Goal: Find specific page/section: Find specific page/section

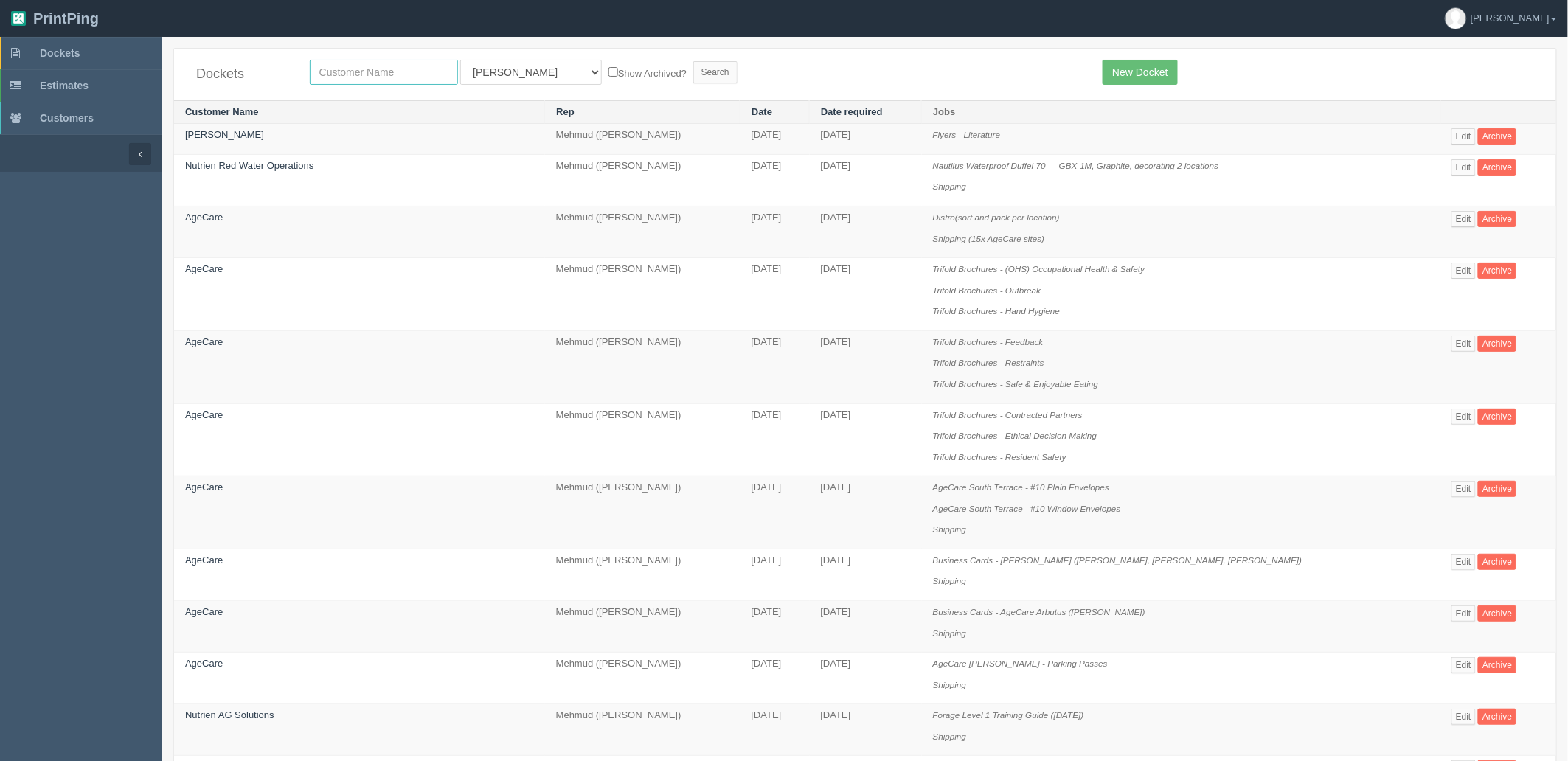
click at [367, 62] on input "text" at bounding box center [384, 72] width 149 height 25
type input "atm"
click at [693, 61] on input "Search" at bounding box center [715, 72] width 44 height 22
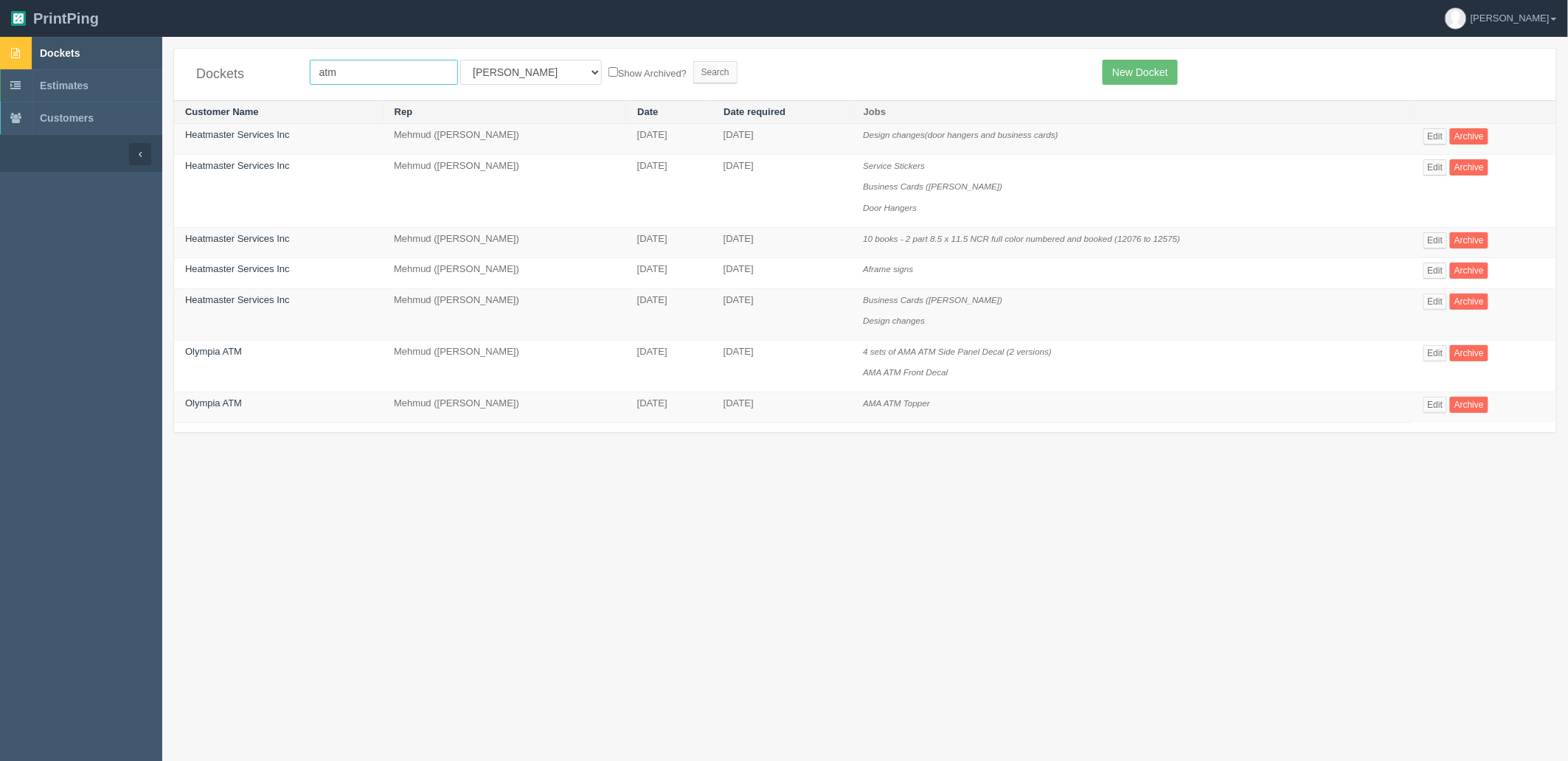
drag, startPoint x: 352, startPoint y: 69, endPoint x: 109, endPoint y: 64, distance: 243.1
click at [109, 64] on section "Dockets Estimates Customers" at bounding box center [784, 417] width 1568 height 761
type input "olympia"
click at [693, 61] on input "Search" at bounding box center [715, 72] width 44 height 22
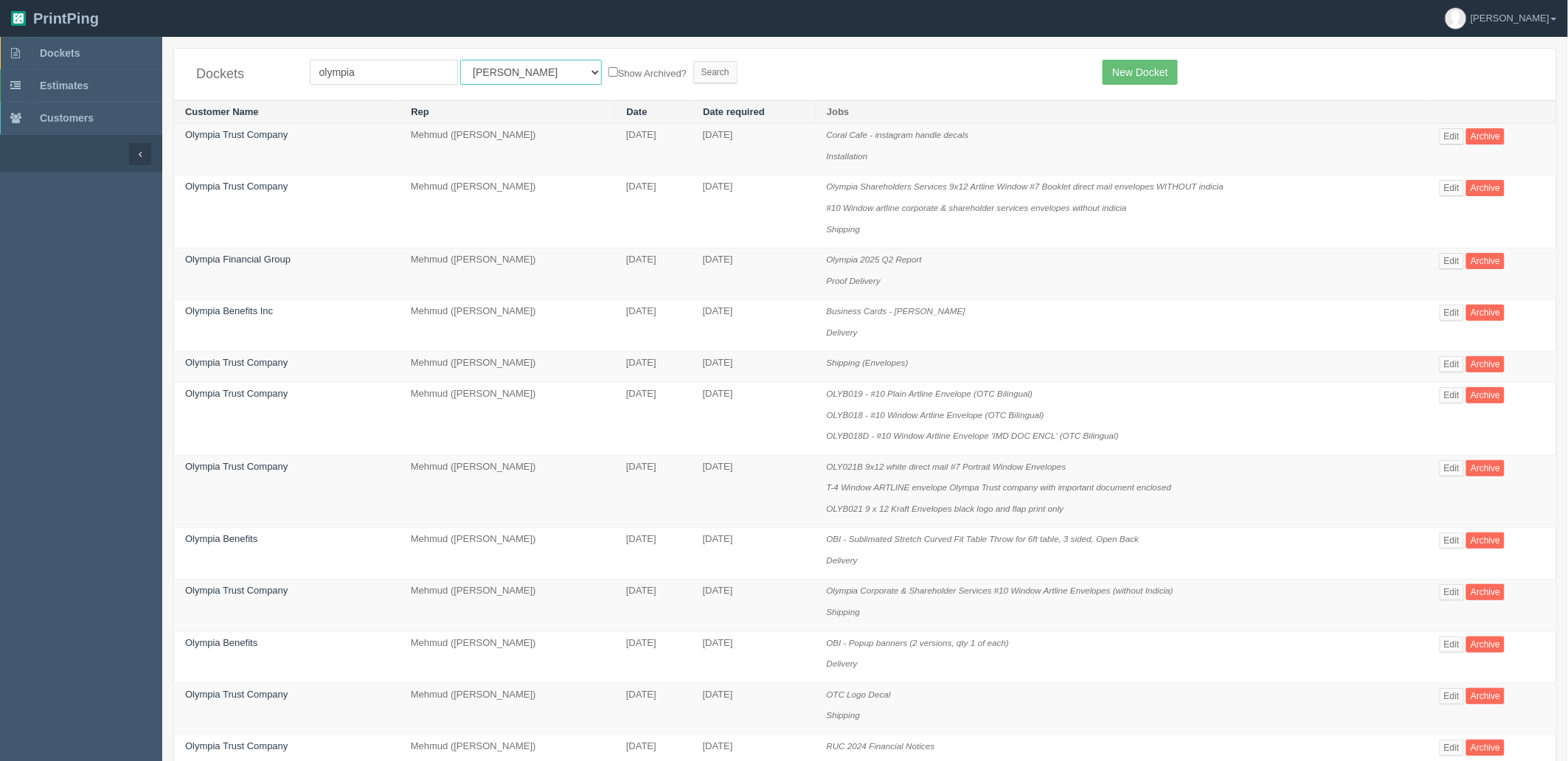
drag, startPoint x: 488, startPoint y: 60, endPoint x: 480, endPoint y: 66, distance: 10.0
click at [488, 60] on select "All Users Ali Ali Test 1 Aly Amy Ankit Arif Brandon Dan France Greg Jim Mark Ma…" at bounding box center [531, 72] width 141 height 25
select select "8"
click at [460, 60] on select "All Users Ali Ali Test 1 Aly Amy Ankit Arif Brandon Dan France Greg Jim Mark Ma…" at bounding box center [531, 72] width 141 height 25
click at [693, 72] on input "Search" at bounding box center [715, 72] width 44 height 22
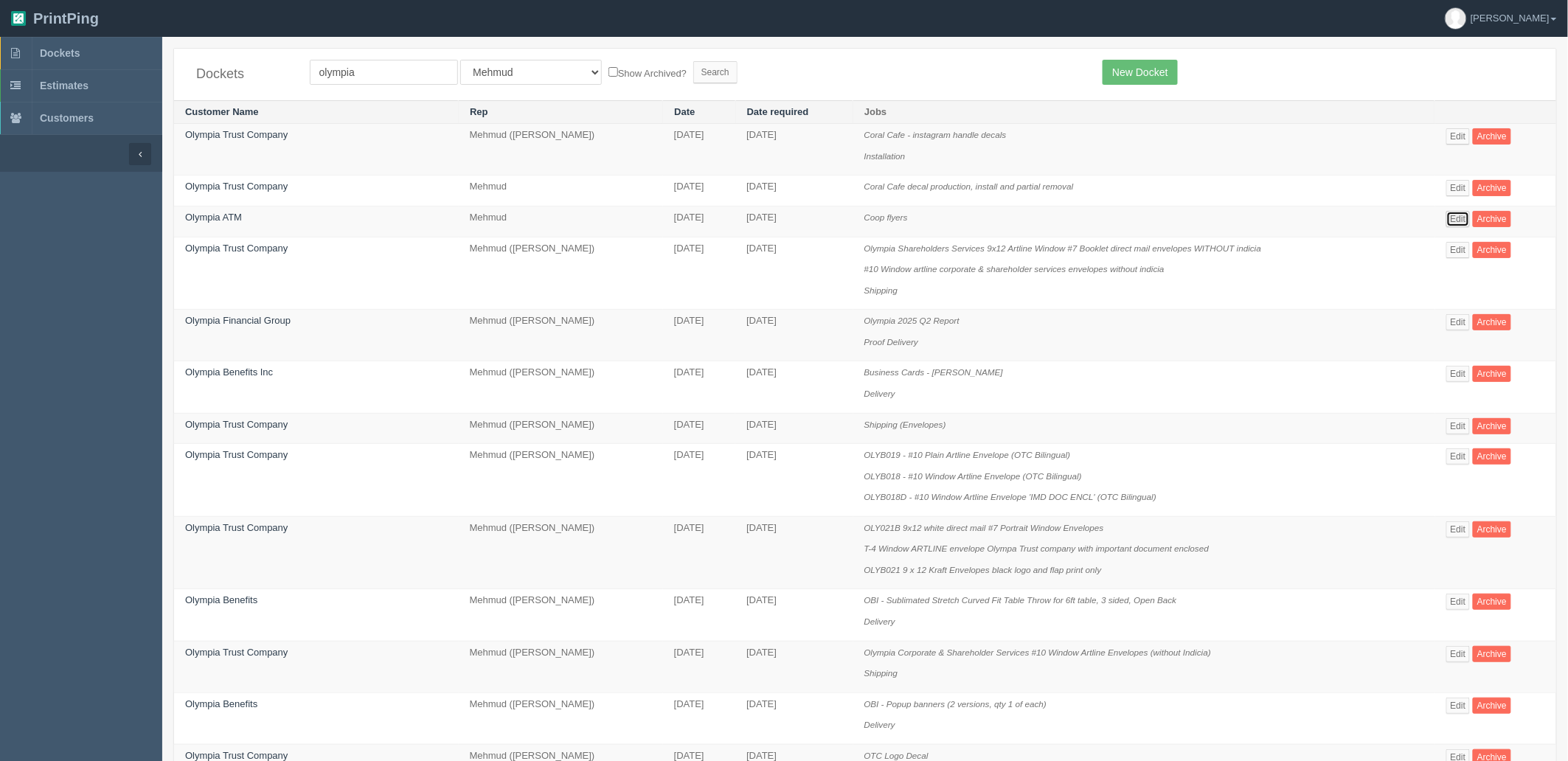
click at [1463, 217] on link "Edit" at bounding box center [1458, 219] width 25 height 17
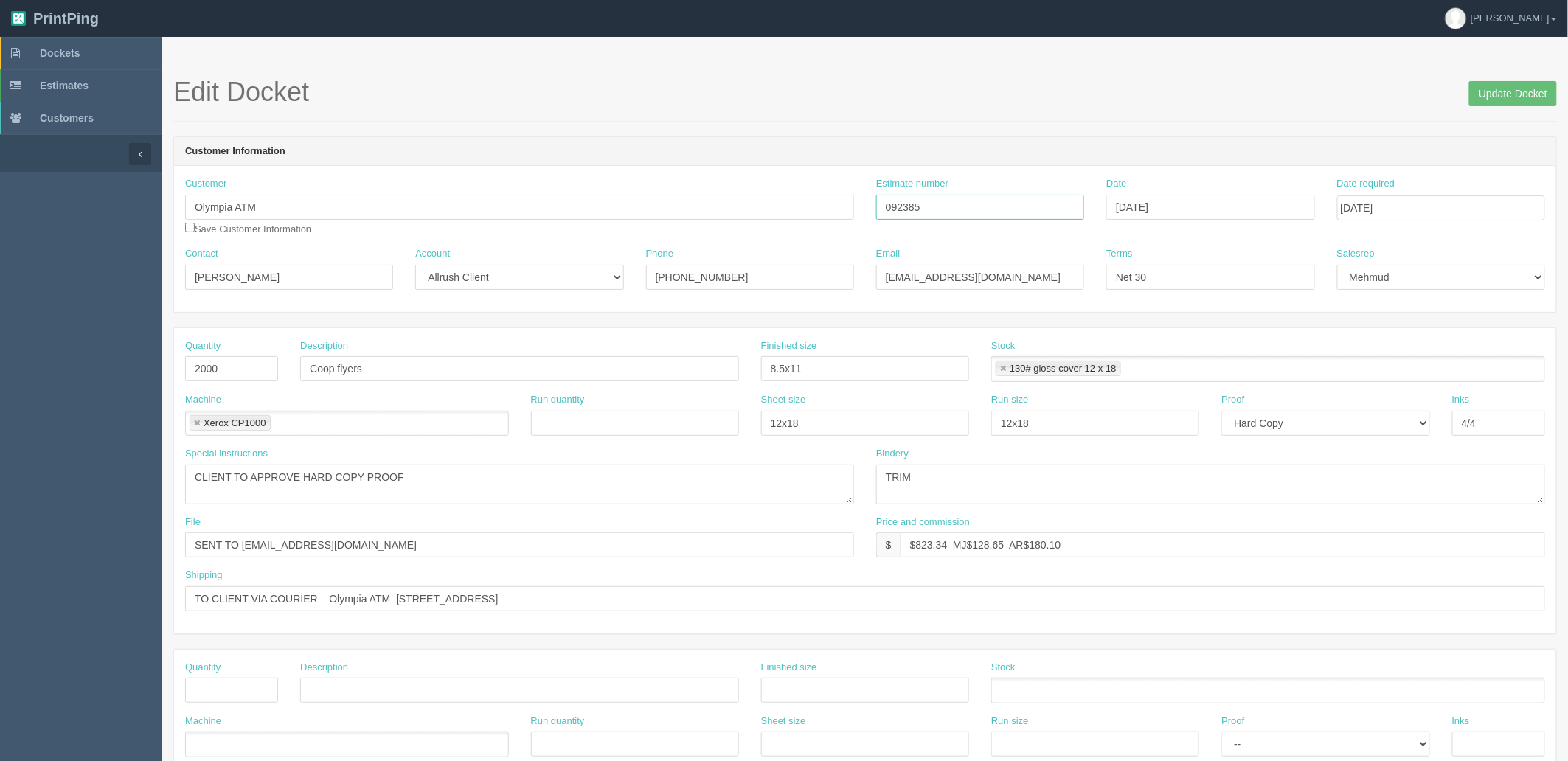
drag, startPoint x: 955, startPoint y: 211, endPoint x: 733, endPoint y: 303, distance: 240.3
click at [645, 213] on div "Customer Olympia ATM Save Customer Information Estimate number 092385 Date [DAT…" at bounding box center [865, 212] width 1382 height 70
